Goal: Task Accomplishment & Management: Use online tool/utility

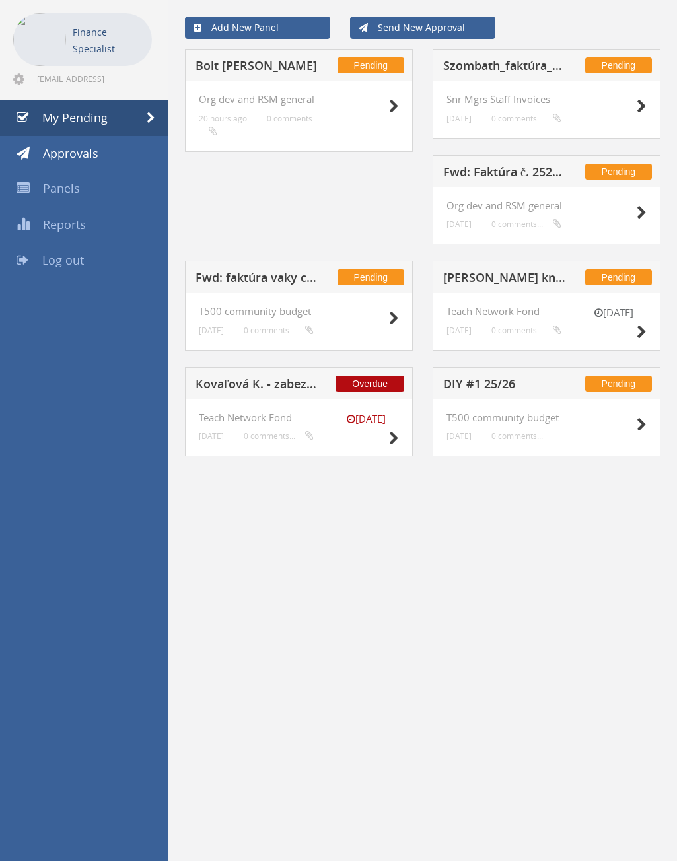
click at [503, 166] on h5 "Fwd: Faktúra č. 25250039" at bounding box center [505, 174] width 124 height 17
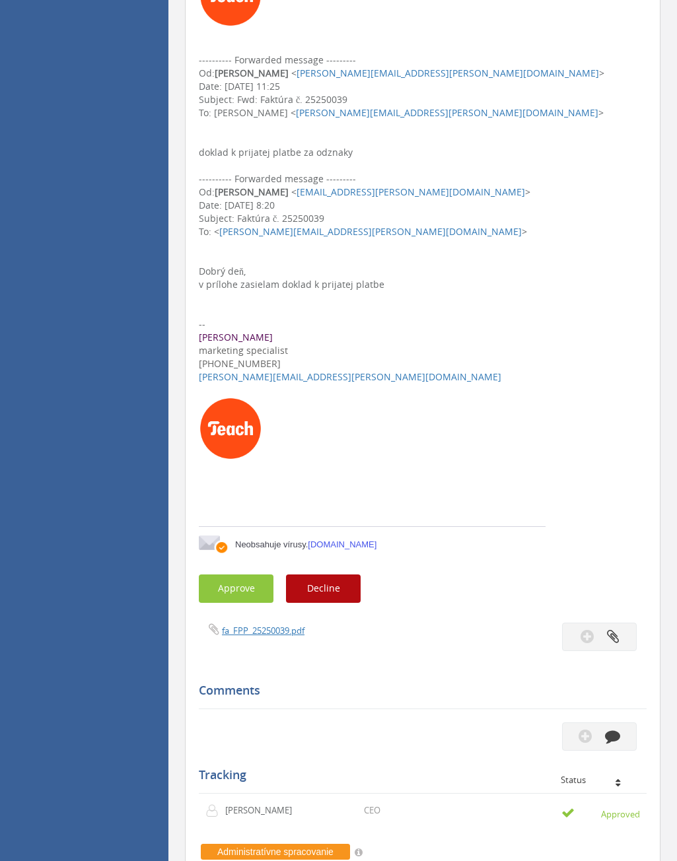
scroll to position [396, 0]
click at [246, 581] on button "Approve" at bounding box center [236, 588] width 75 height 28
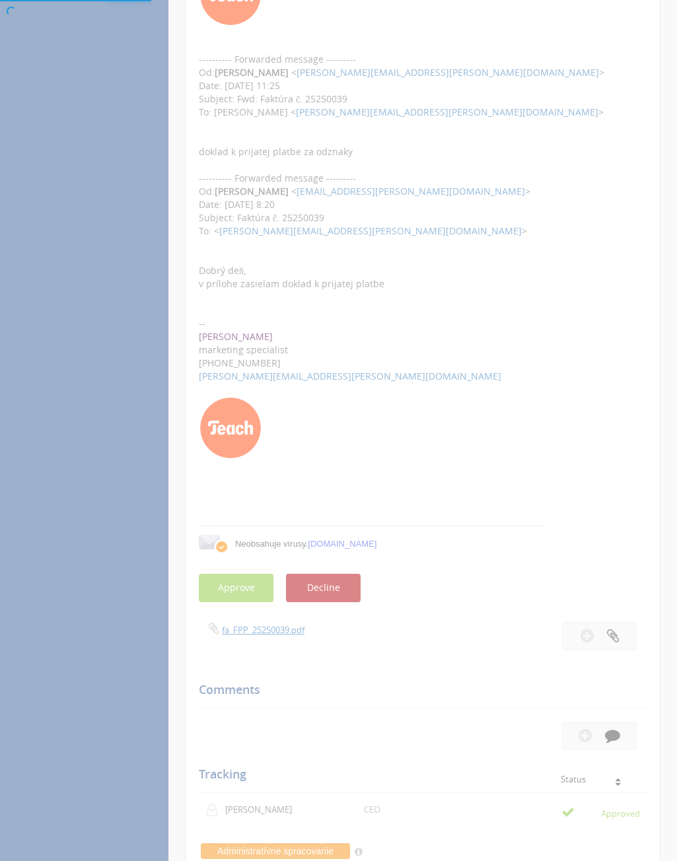
scroll to position [53, 0]
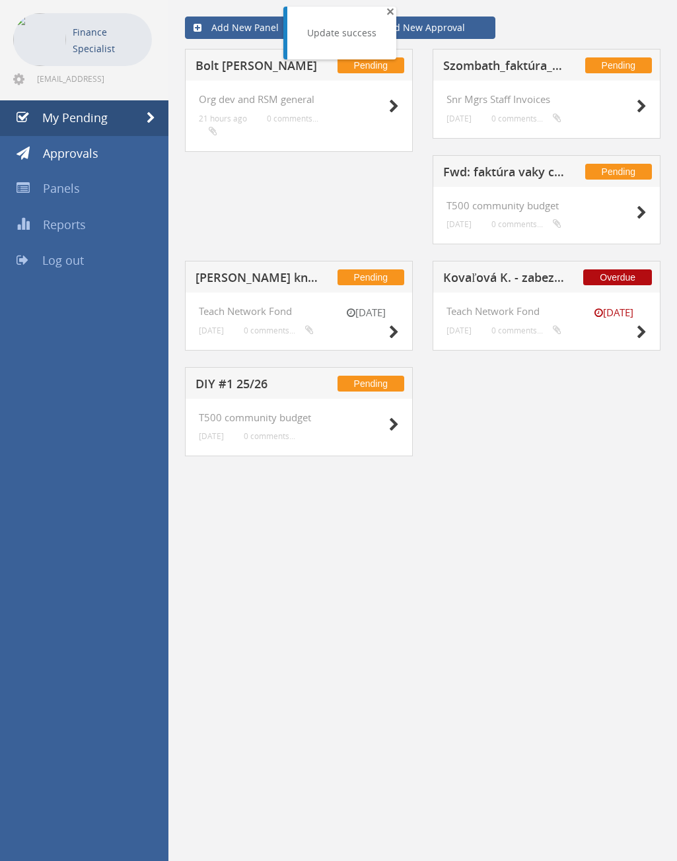
click at [390, 11] on span "×" at bounding box center [390, 11] width 8 height 18
drag, startPoint x: 232, startPoint y: 73, endPoint x: 238, endPoint y: 68, distance: 7.0
click at [232, 73] on h5 "Bolt [PERSON_NAME]" at bounding box center [257, 67] width 124 height 17
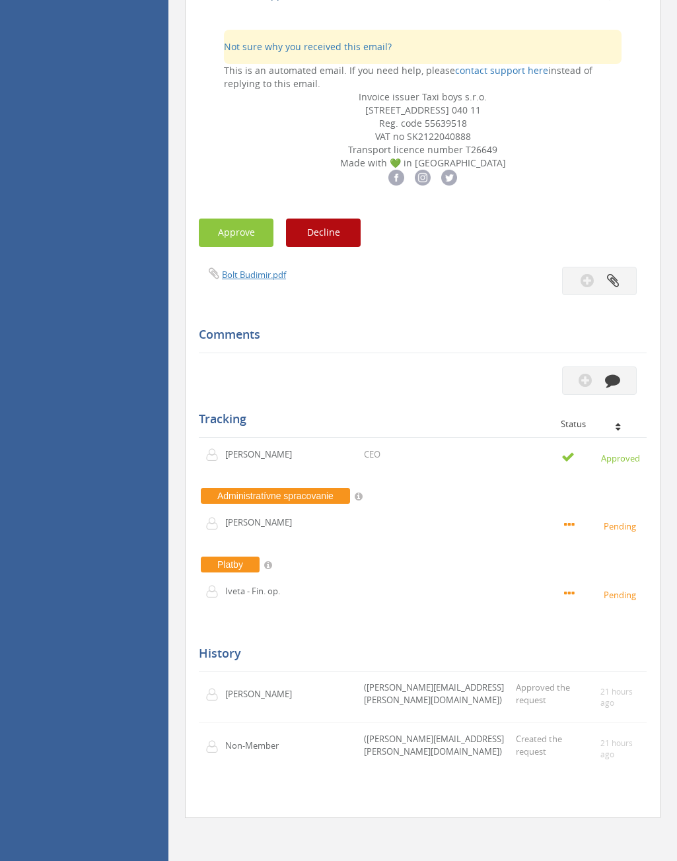
scroll to position [1176, 0]
drag, startPoint x: 265, startPoint y: 295, endPoint x: 528, endPoint y: 296, distance: 263.5
click at [265, 247] on button "Approve" at bounding box center [236, 233] width 75 height 28
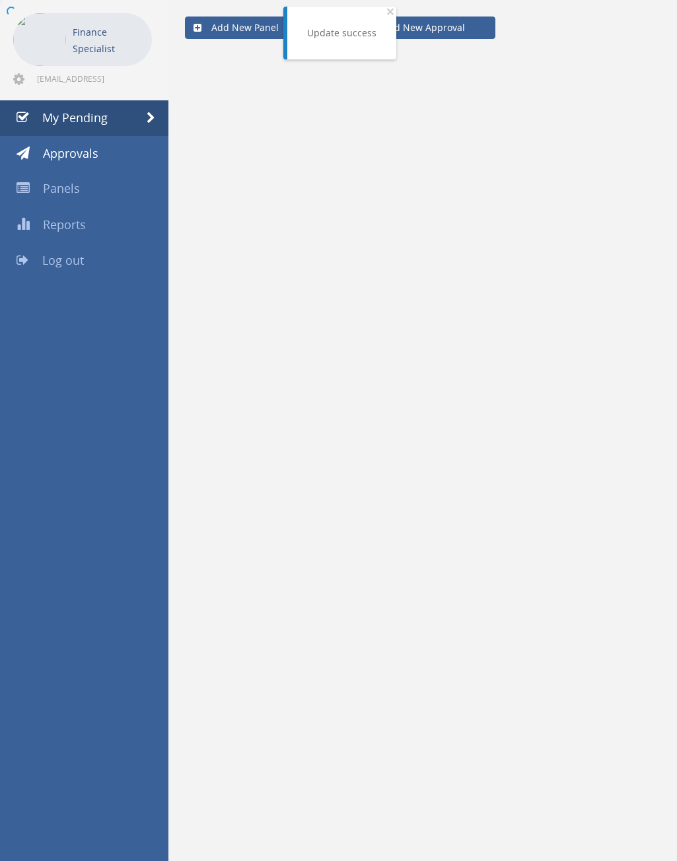
scroll to position [53, 0]
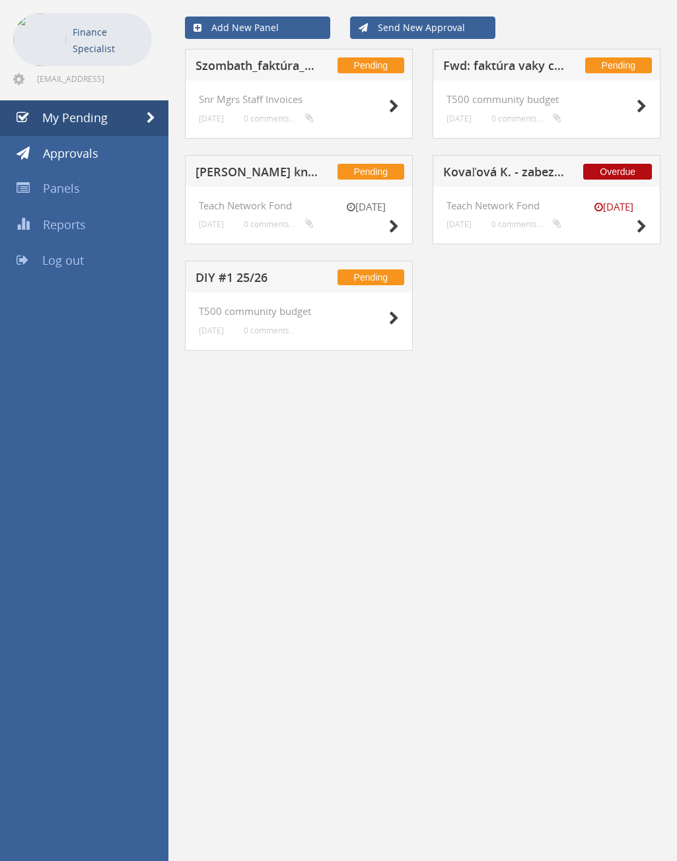
click at [507, 69] on h5 "Fwd: faktúra vaky ceremoniál" at bounding box center [505, 67] width 124 height 17
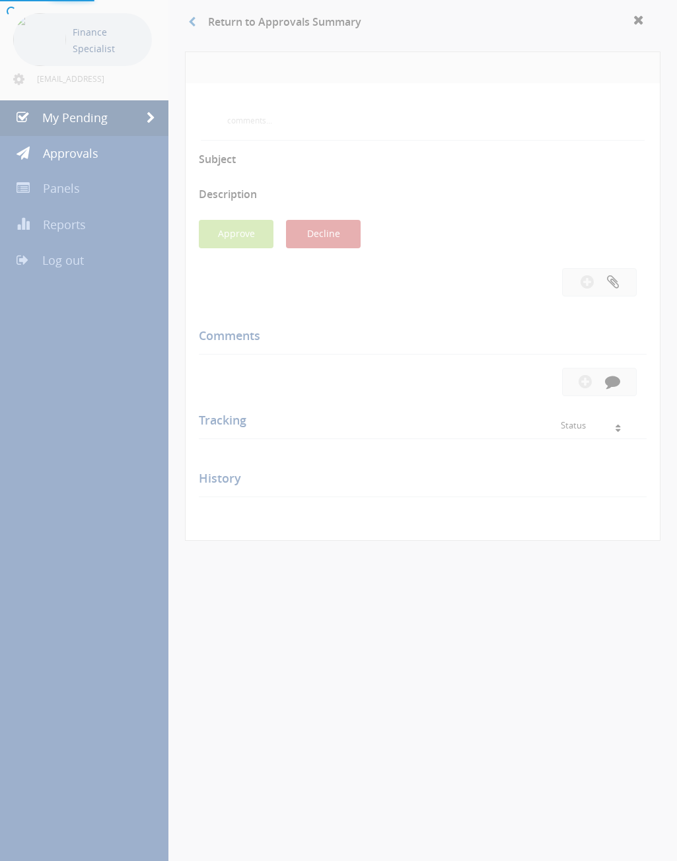
scroll to position [553, 0]
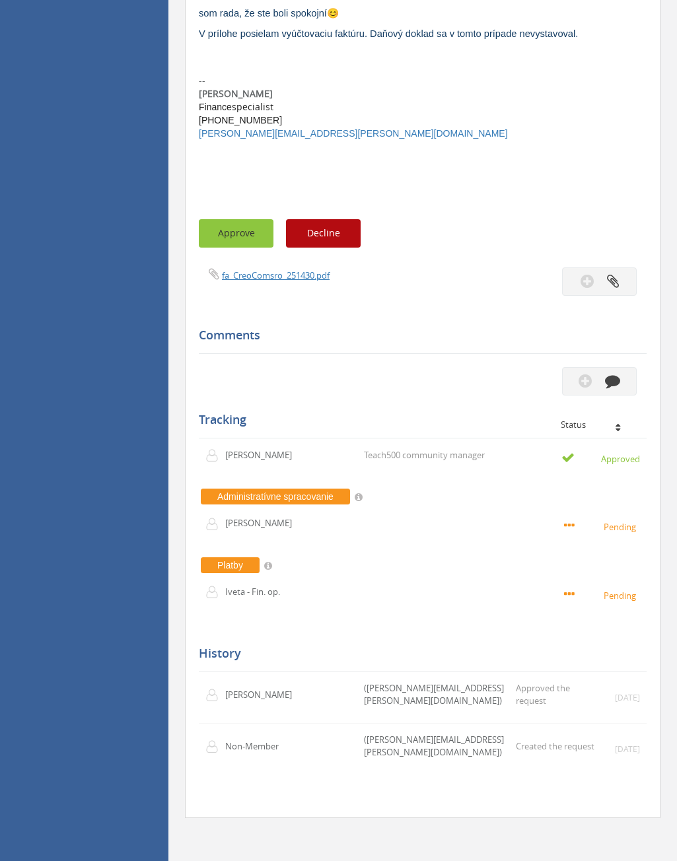
click at [245, 239] on button "Approve" at bounding box center [236, 233] width 75 height 28
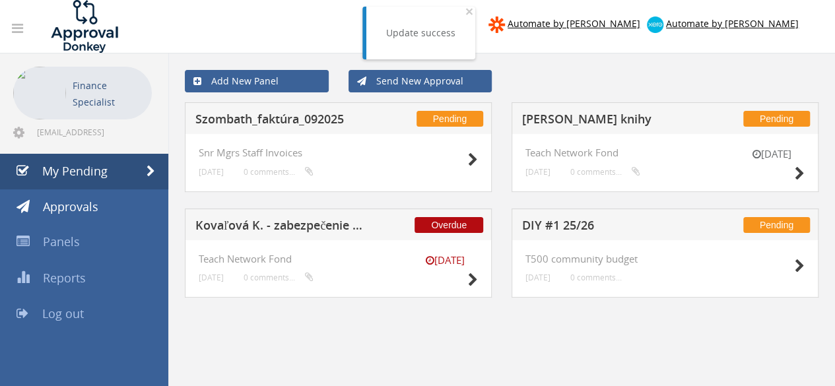
click at [272, 117] on h5 "Szombath_faktúra_092025" at bounding box center [281, 121] width 172 height 17
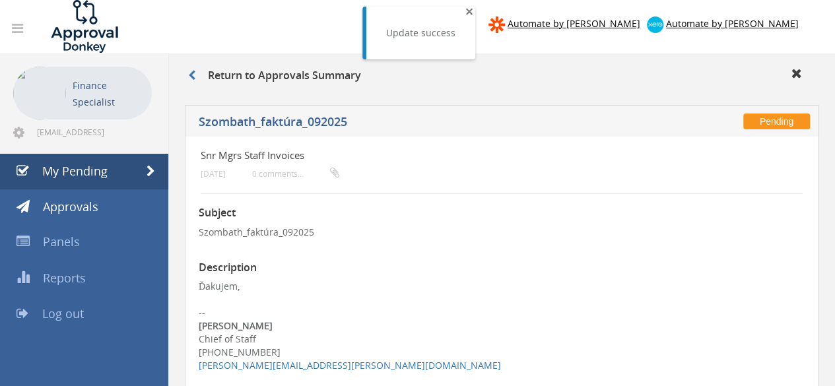
click at [466, 11] on span "×" at bounding box center [470, 11] width 8 height 18
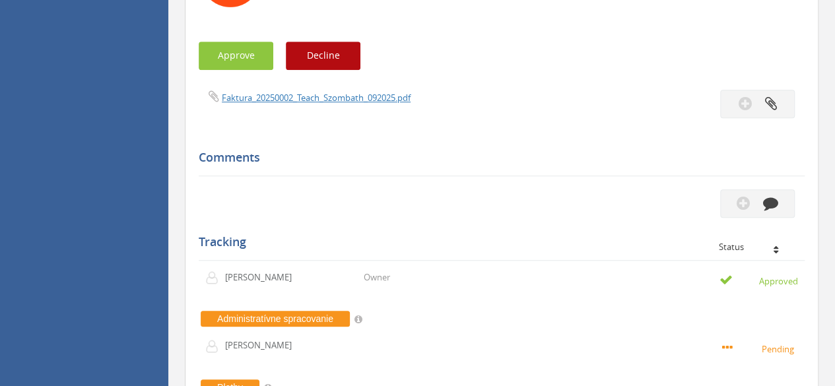
scroll to position [462, 0]
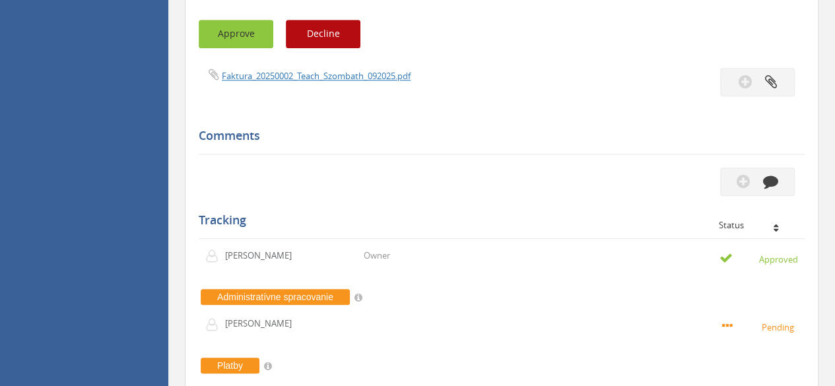
click at [233, 30] on button "Approve" at bounding box center [236, 34] width 75 height 28
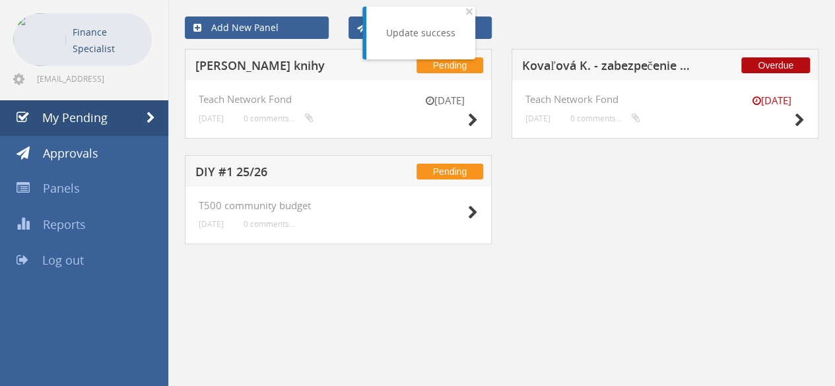
scroll to position [53, 0]
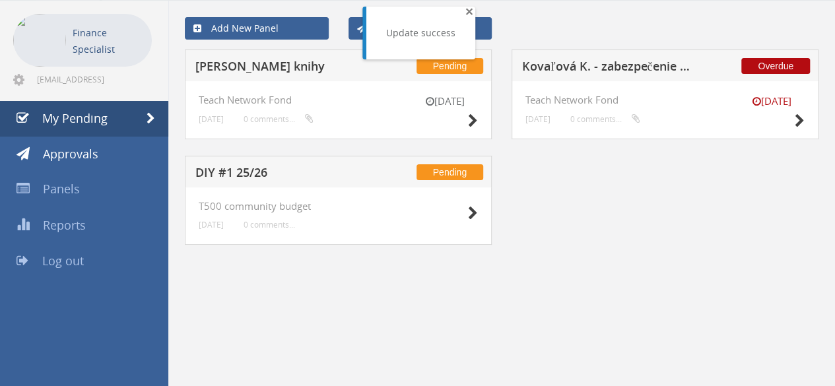
click at [468, 13] on span "×" at bounding box center [470, 11] width 8 height 18
